Goal: Check status

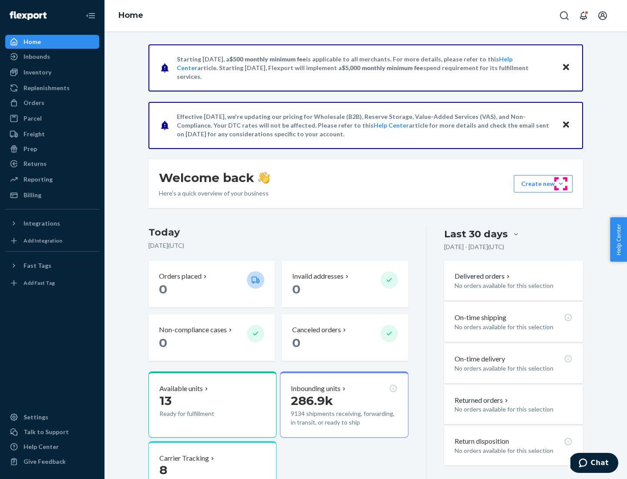
click at [561, 184] on button "Create new Create new inbound Create new order Create new product" at bounding box center [543, 183] width 59 height 17
click at [36, 57] on div "Inbounds" at bounding box center [36, 56] width 27 height 9
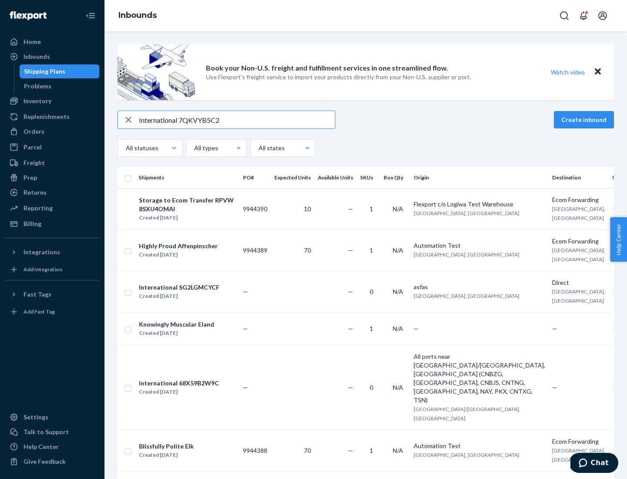
type input "International 7QKVYB5C29"
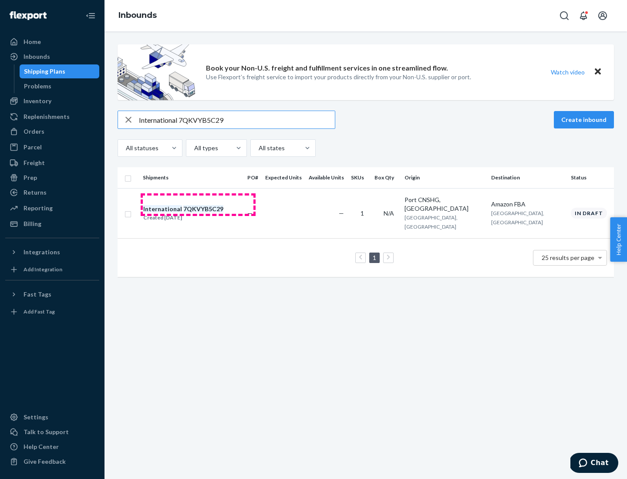
click at [198, 213] on div "Created [DATE]" at bounding box center [183, 217] width 80 height 9
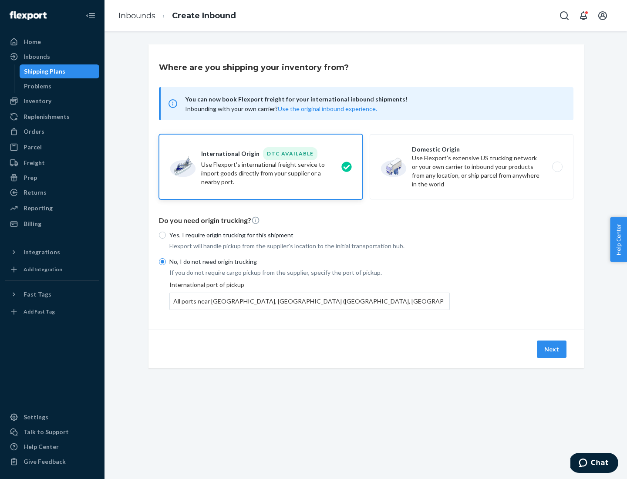
click at [552, 349] on button "Next" at bounding box center [552, 348] width 30 height 17
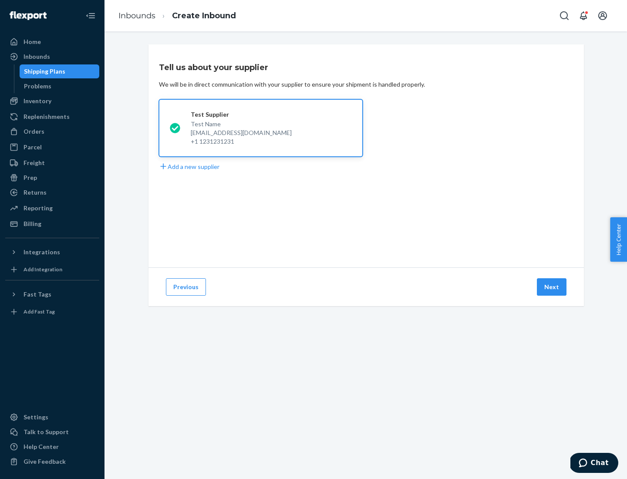
click at [552, 287] on button "Next" at bounding box center [552, 286] width 30 height 17
